Goal: Transaction & Acquisition: Purchase product/service

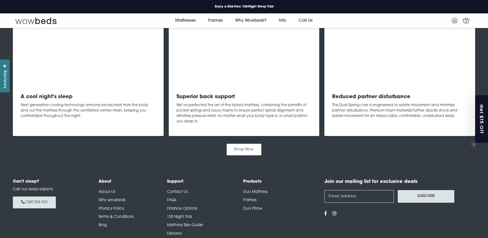
scroll to position [586, 0]
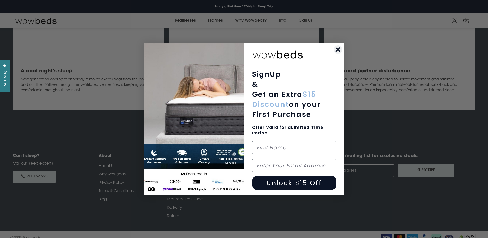
click at [336, 48] on circle "Close dialog" at bounding box center [338, 49] width 8 height 8
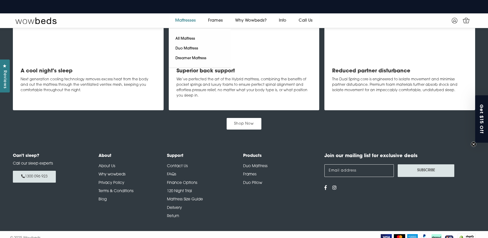
click at [199, 19] on link "Mattresses" at bounding box center [185, 20] width 33 height 14
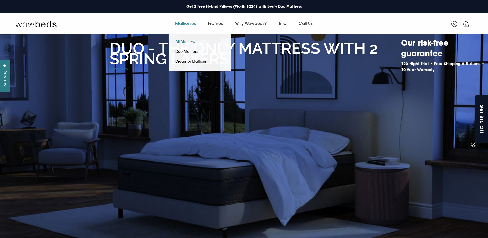
click at [186, 38] on link "All Mattress" at bounding box center [185, 42] width 32 height 10
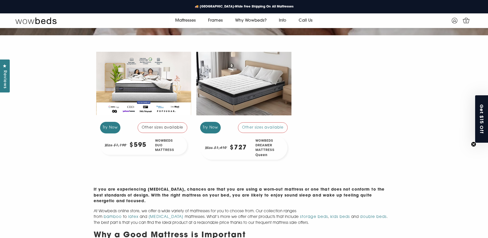
scroll to position [123, 0]
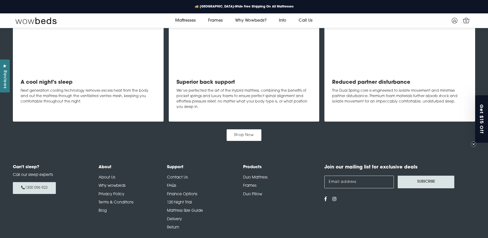
scroll to position [585, 0]
